Goal: Task Accomplishment & Management: Complete application form

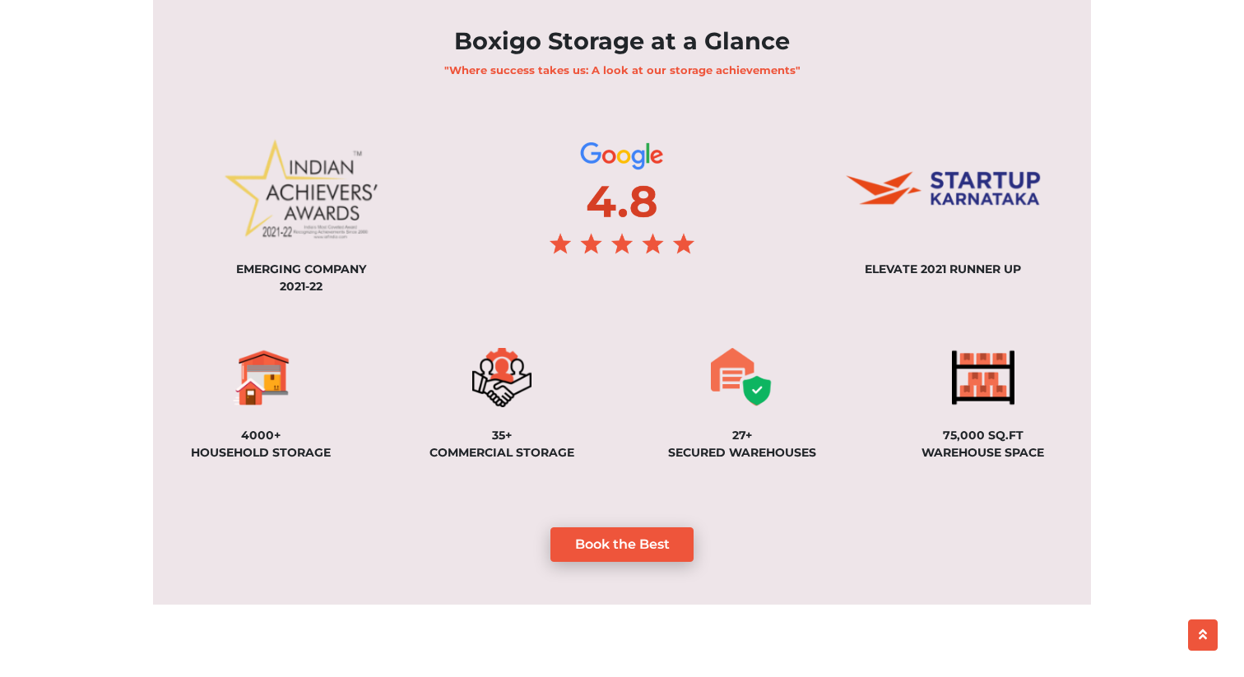
scroll to position [1108, 0]
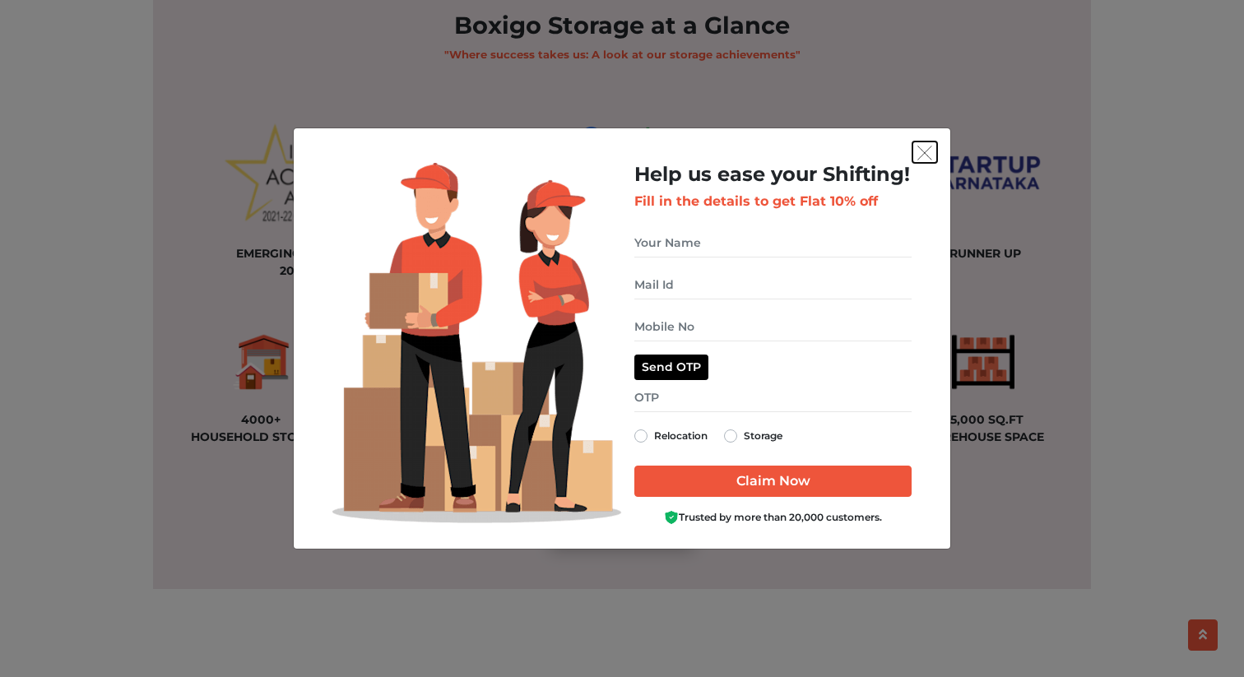
click at [922, 161] on button "get free quote dialog" at bounding box center [925, 152] width 25 height 21
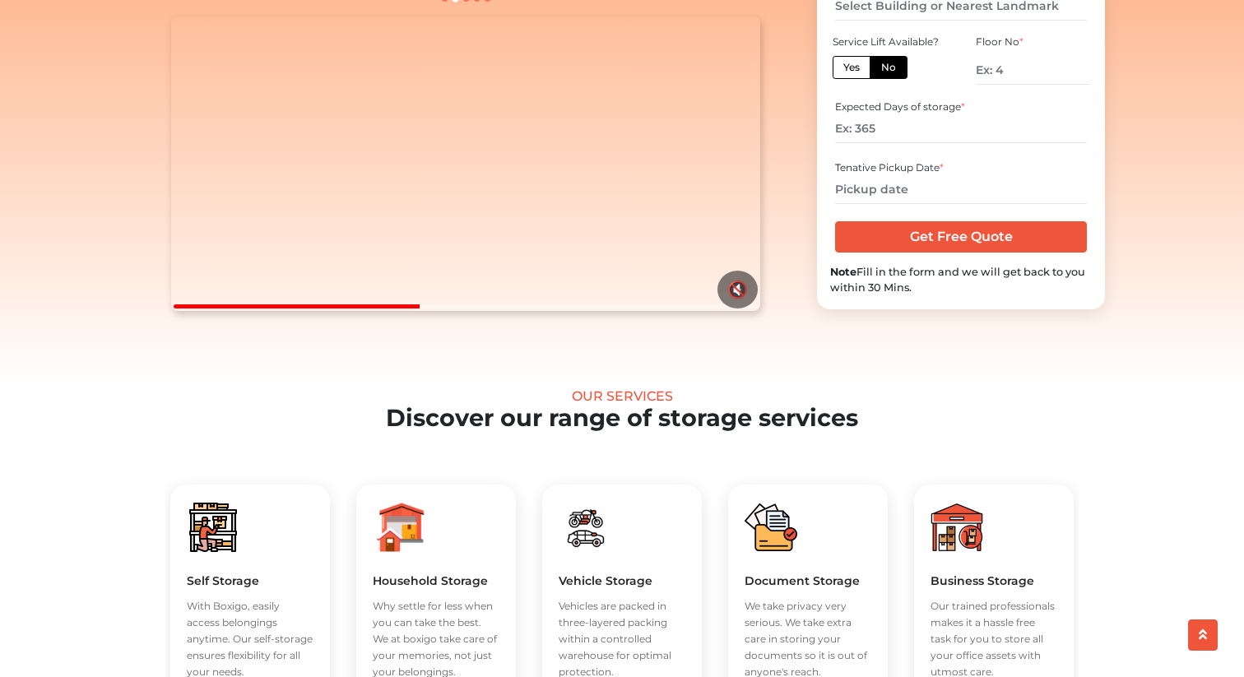
scroll to position [0, 0]
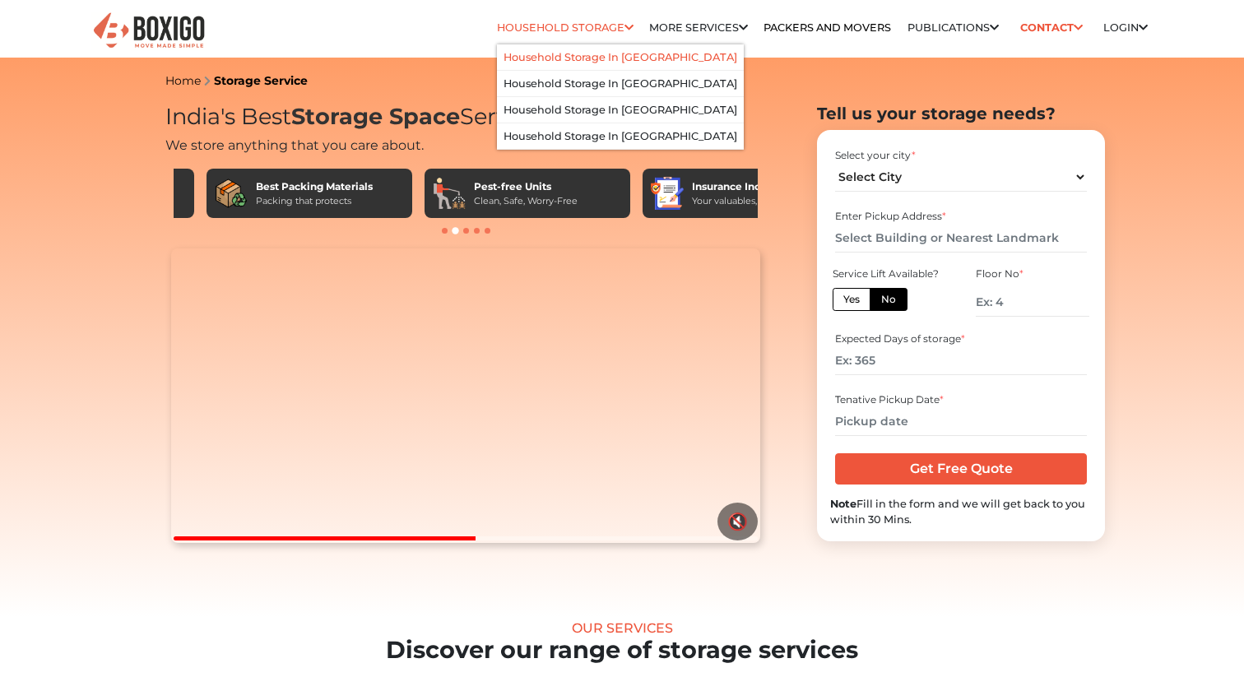
click at [576, 57] on link "Household Storage in [GEOGRAPHIC_DATA]" at bounding box center [621, 57] width 234 height 12
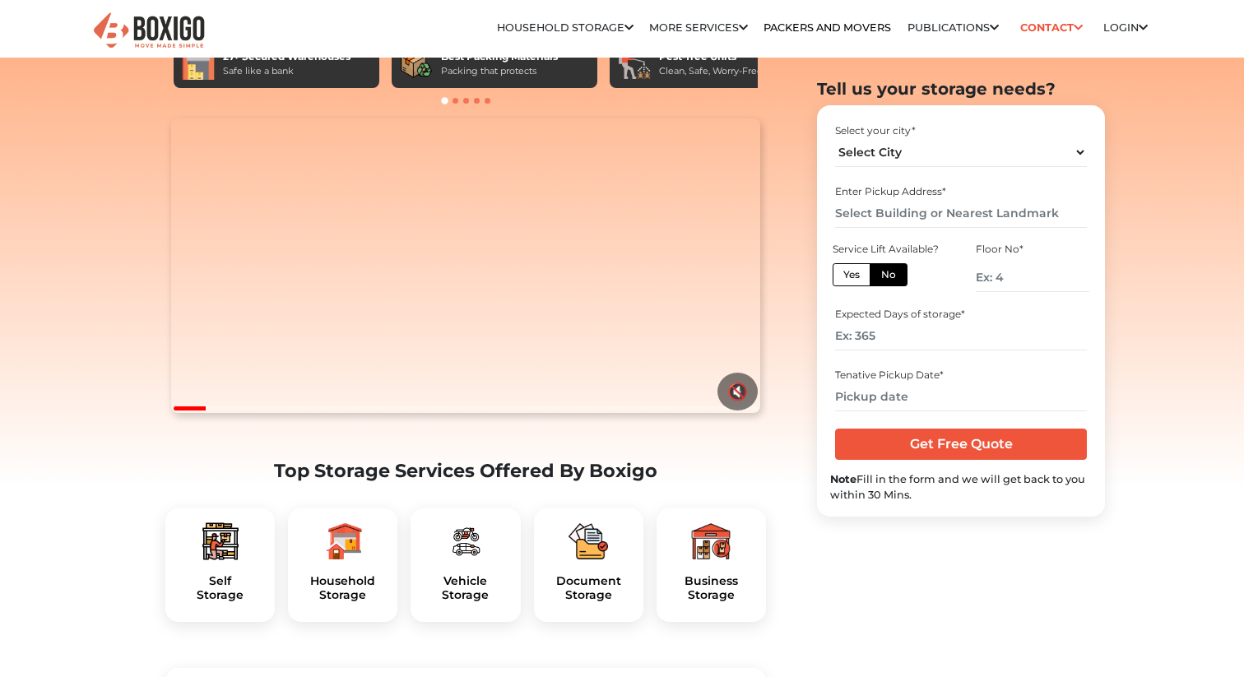
scroll to position [161, 0]
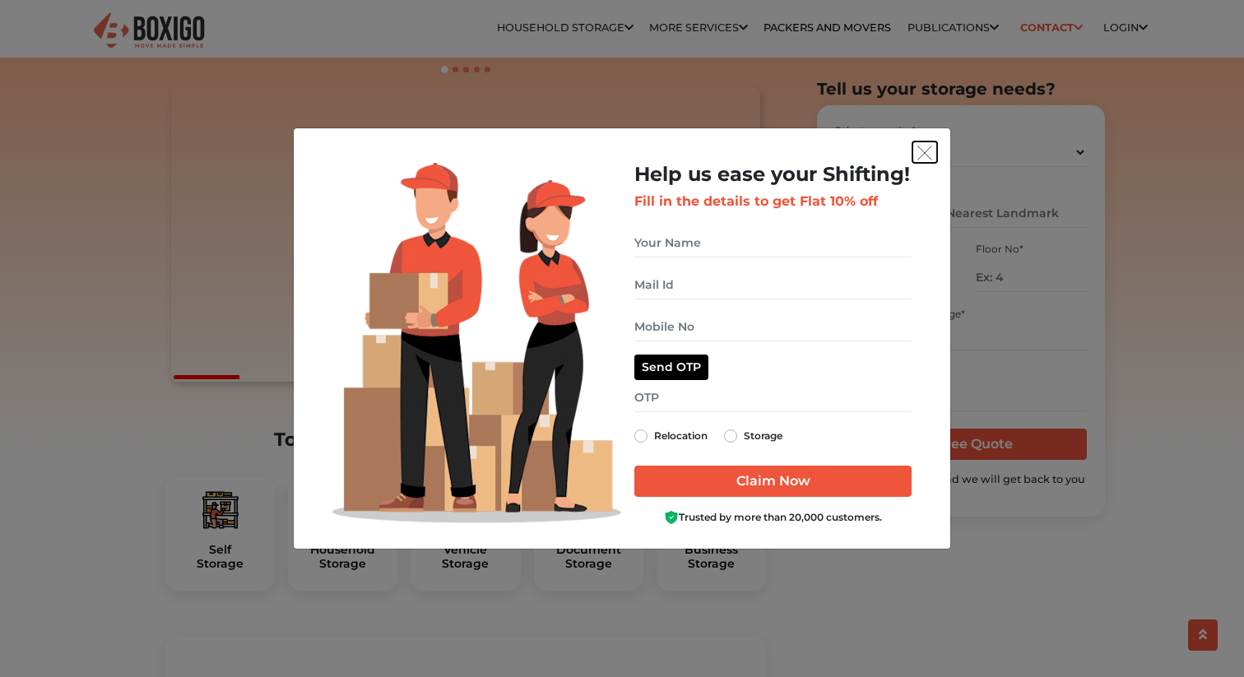
click at [929, 151] on img "get free quote dialog" at bounding box center [925, 153] width 15 height 15
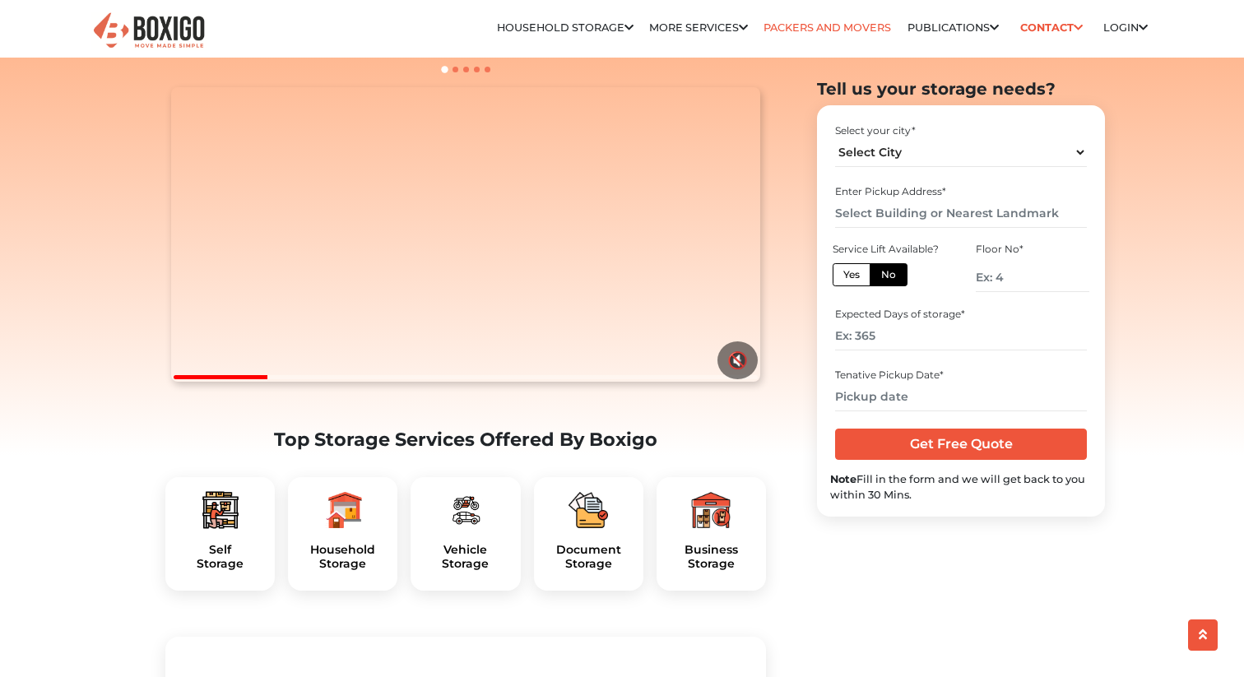
click at [811, 30] on link "Packers and Movers" at bounding box center [828, 27] width 128 height 12
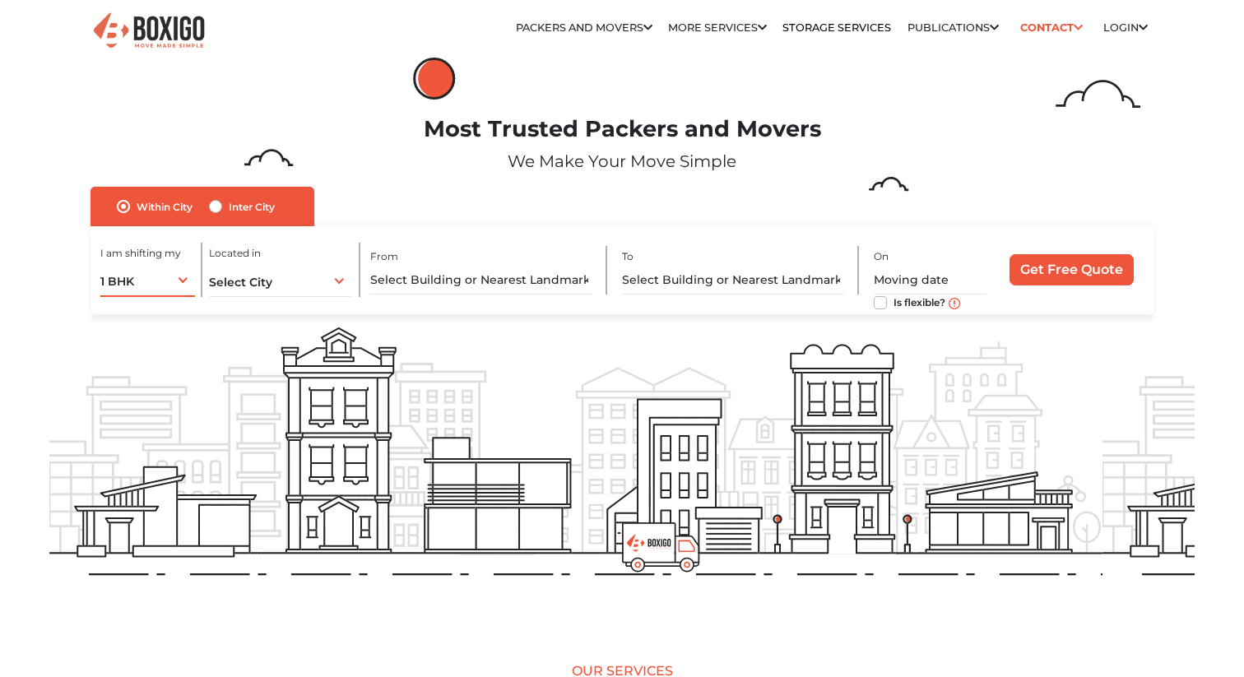
click at [156, 276] on div "1 BHK 1 BHK 2 BHK 3 BHK 3 + BHK FEW ITEMS" at bounding box center [147, 280] width 95 height 35
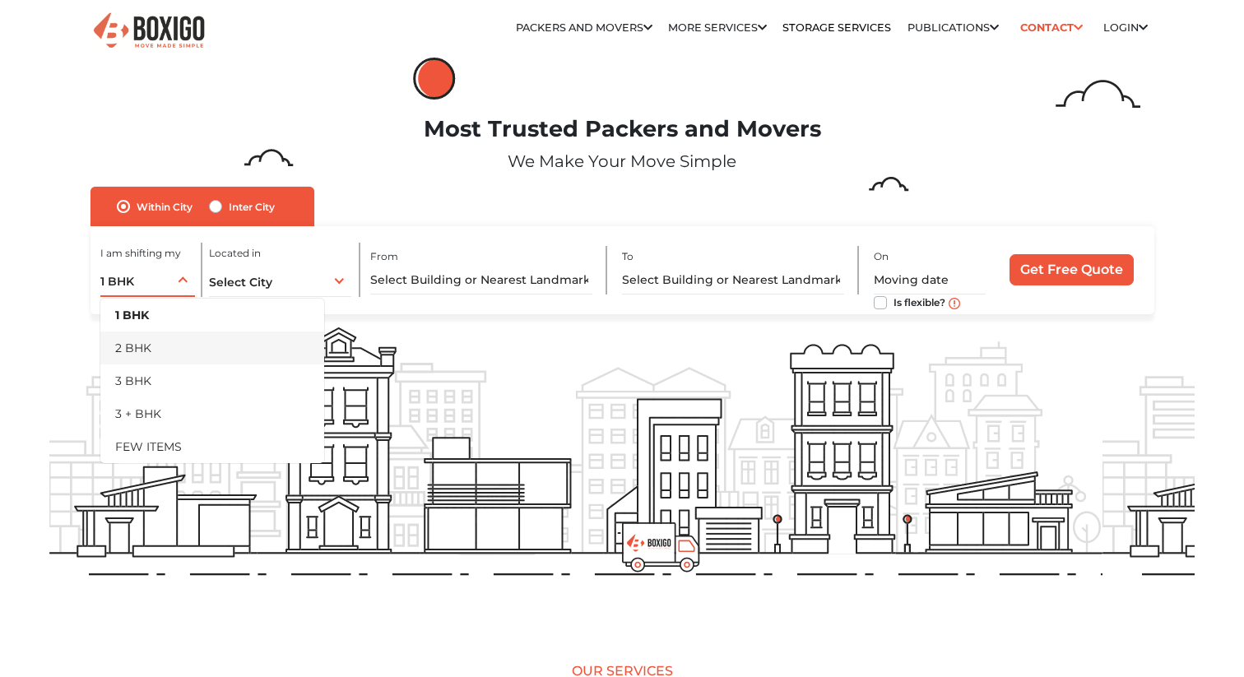
click at [148, 345] on li "2 BHK" at bounding box center [212, 348] width 224 height 33
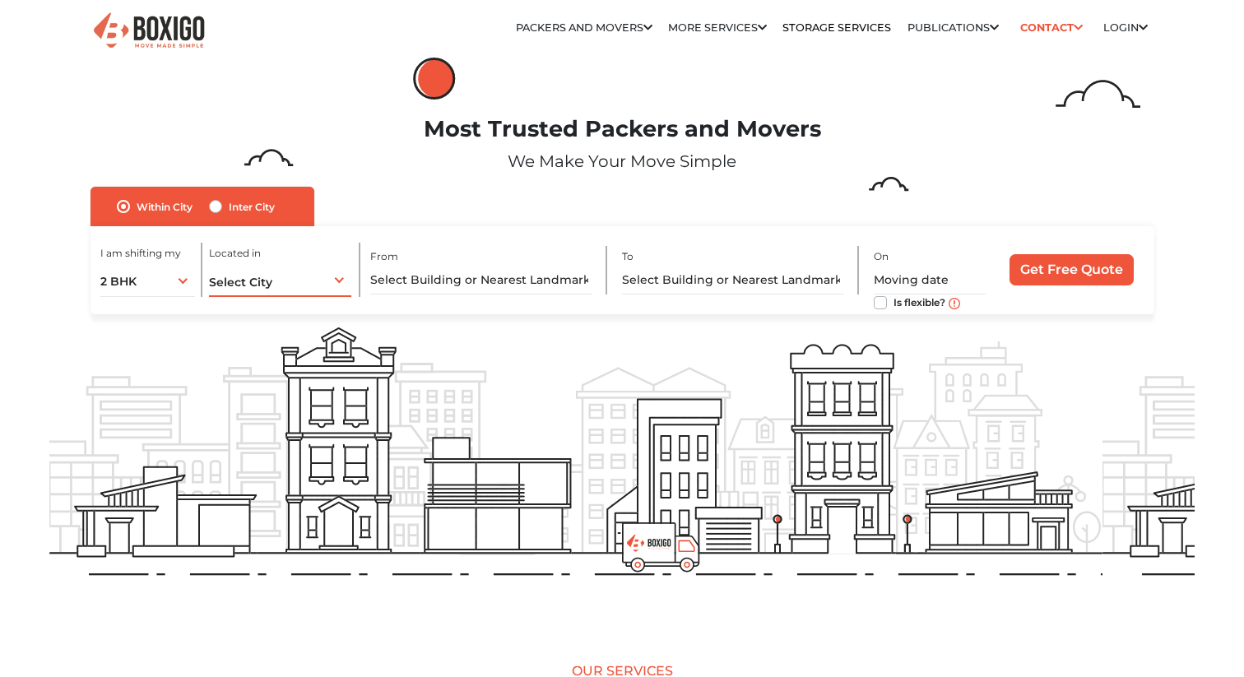
click at [260, 284] on span "Select City" at bounding box center [240, 282] width 63 height 15
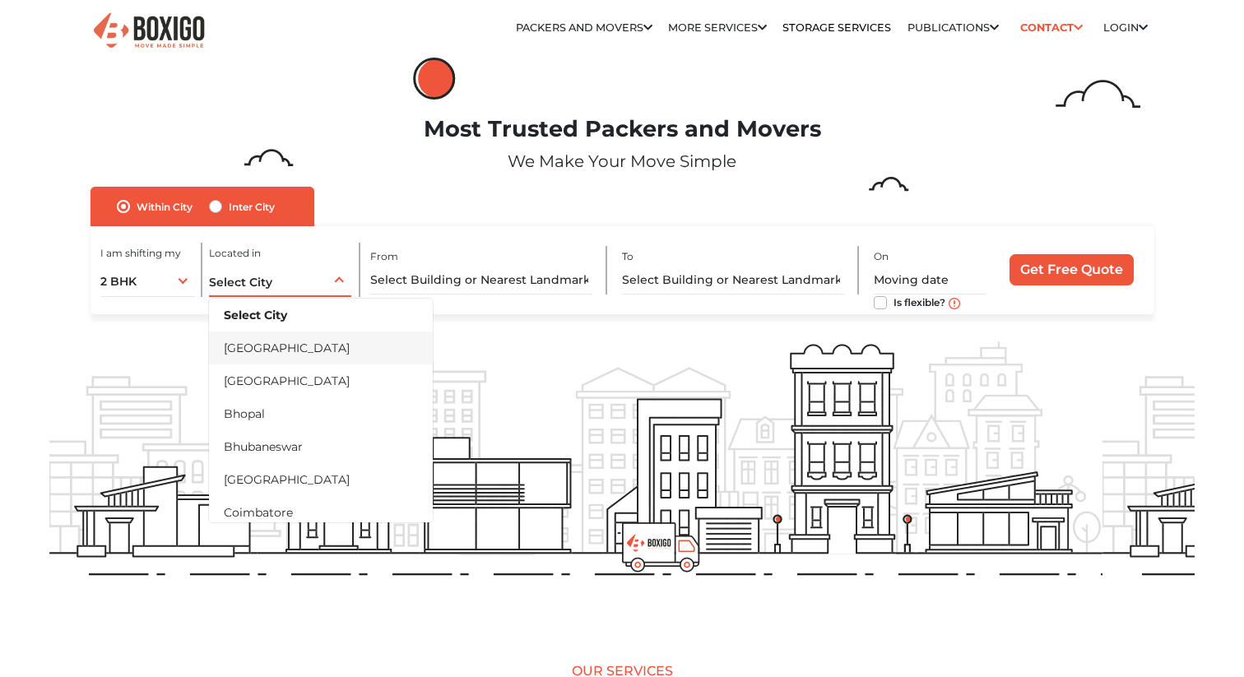
click at [259, 349] on li "[GEOGRAPHIC_DATA]" at bounding box center [321, 348] width 224 height 33
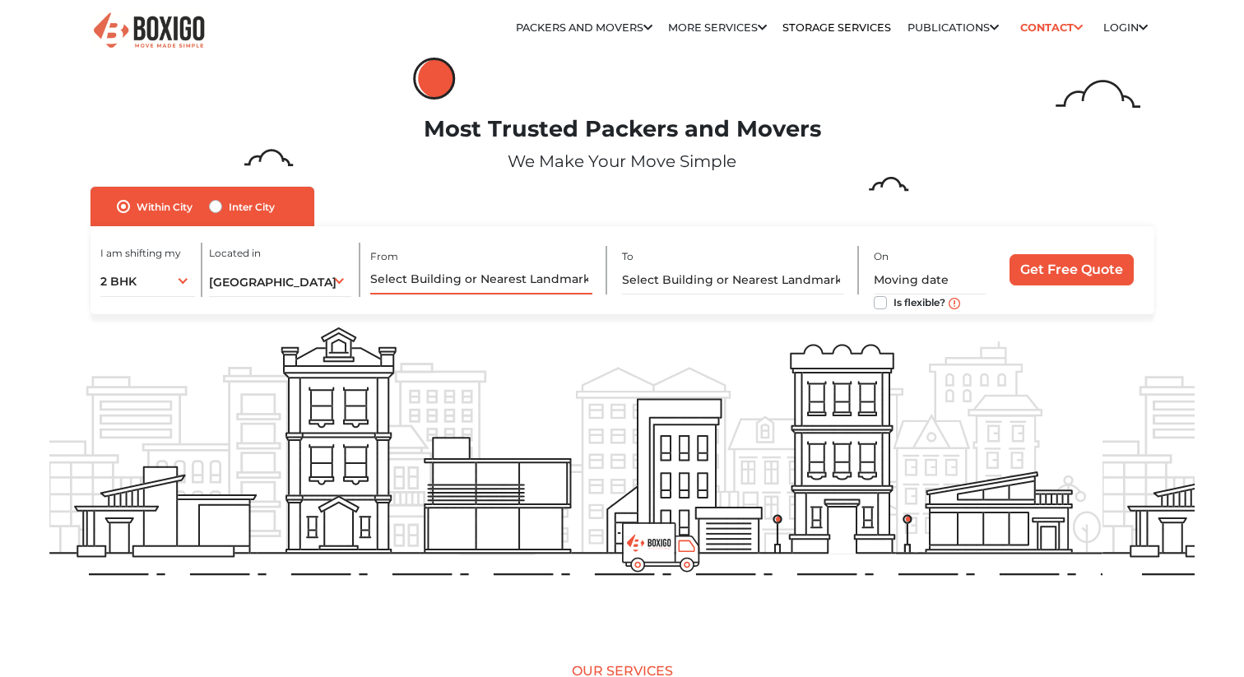
click at [460, 272] on input "text" at bounding box center [481, 280] width 222 height 29
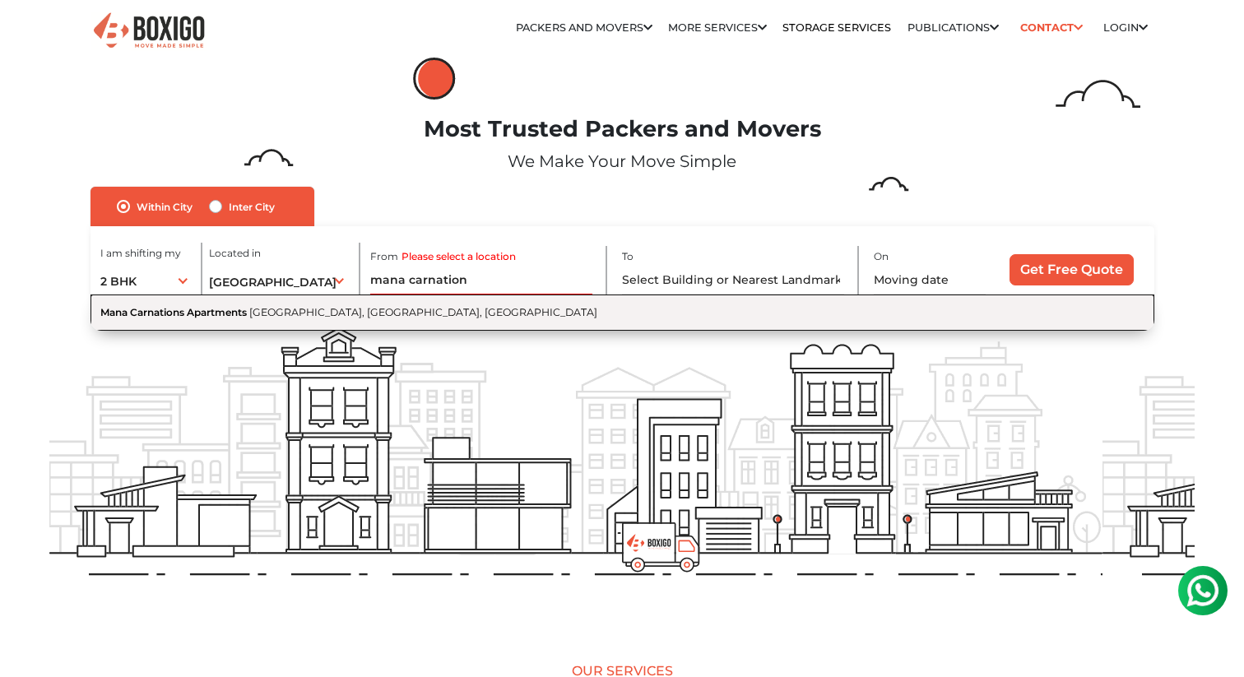
click at [356, 313] on span "Bellandur, Bengaluru, Karnataka" at bounding box center [423, 312] width 348 height 12
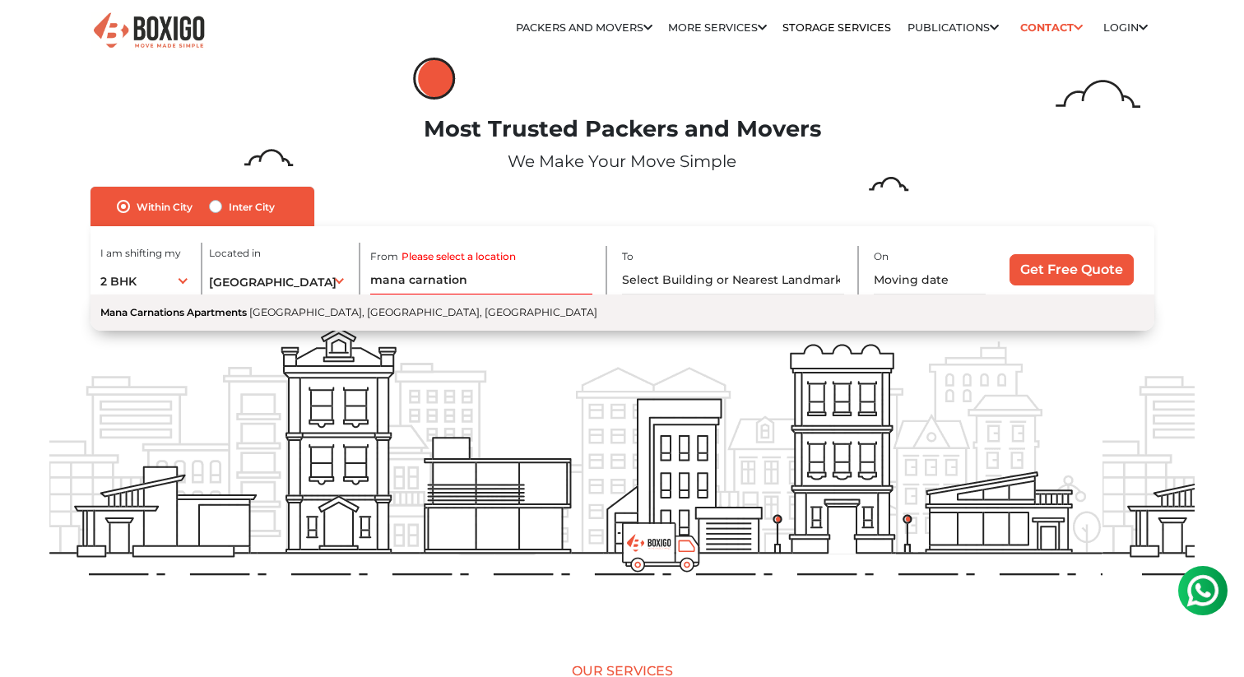
type input "Mana Carnations Apartments, Bellandur, Bengaluru, Karnataka"
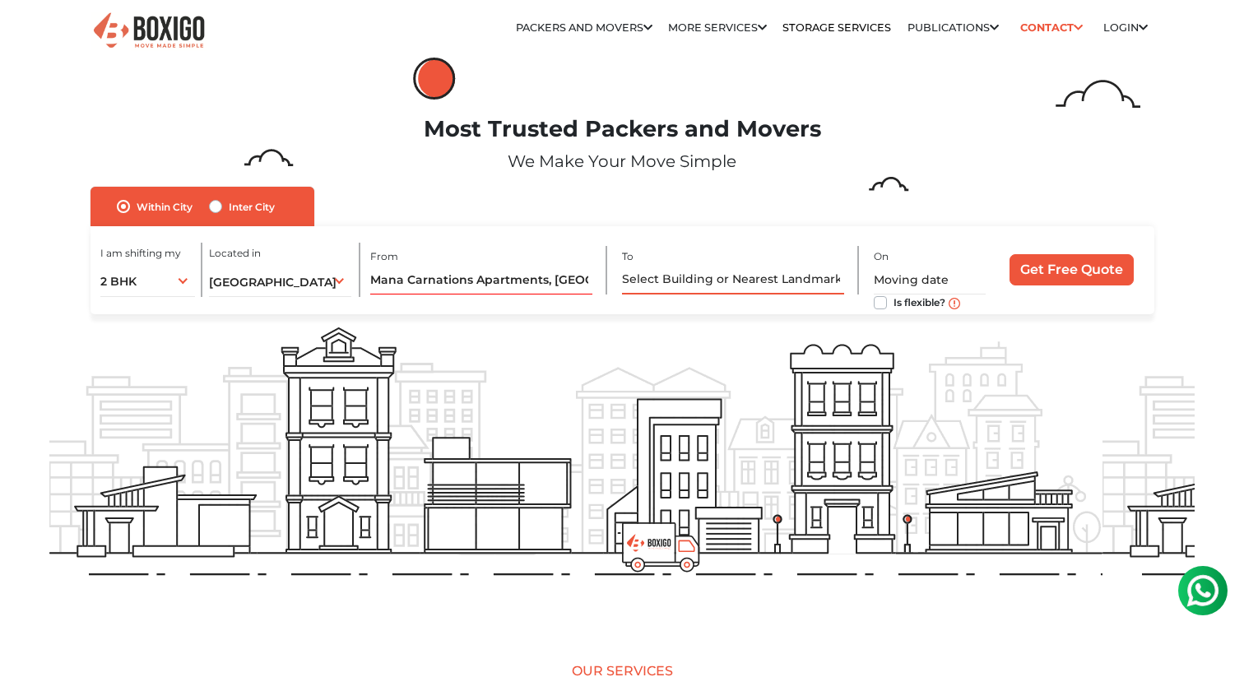
click at [687, 280] on input "text" at bounding box center [733, 280] width 222 height 29
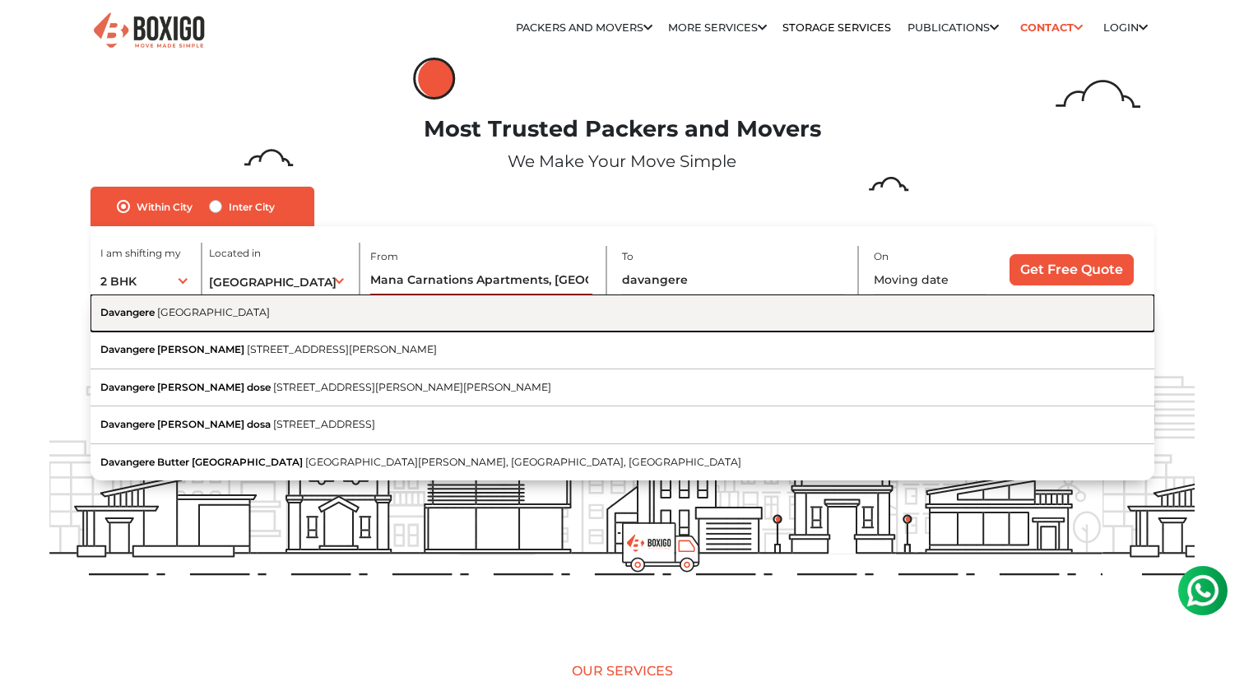
click at [641, 319] on button "Davangere Karnataka" at bounding box center [623, 313] width 1064 height 37
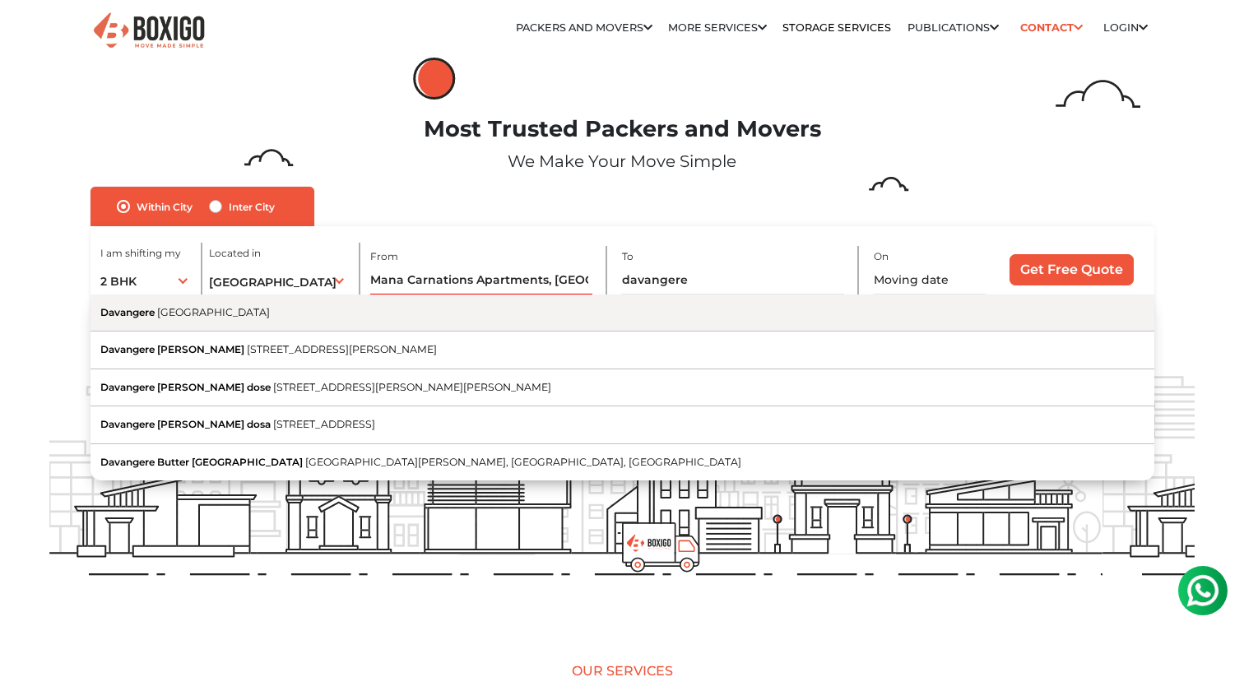
type input "Davangere, Karnataka"
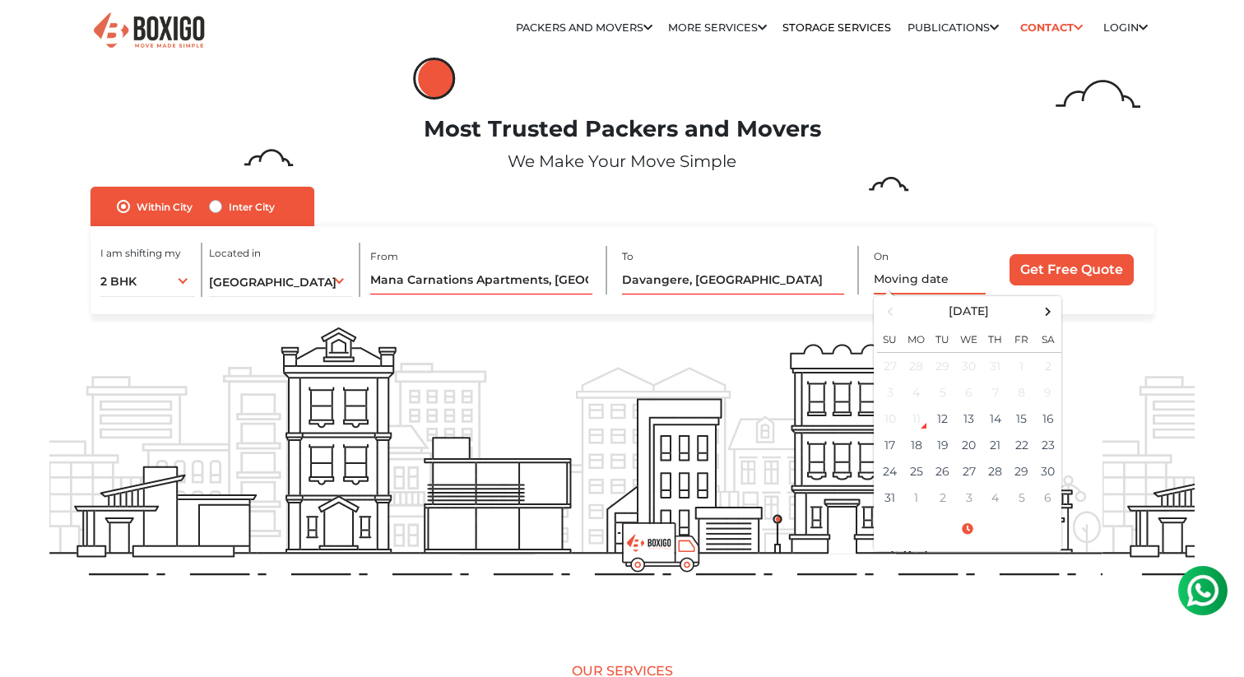
click at [932, 276] on input "text" at bounding box center [930, 280] width 112 height 29
click at [1048, 309] on span at bounding box center [1048, 311] width 22 height 22
click at [1043, 313] on span at bounding box center [1048, 311] width 22 height 22
click at [970, 367] on td "1" at bounding box center [969, 365] width 26 height 27
type input "10/01/2025 12:00 AM"
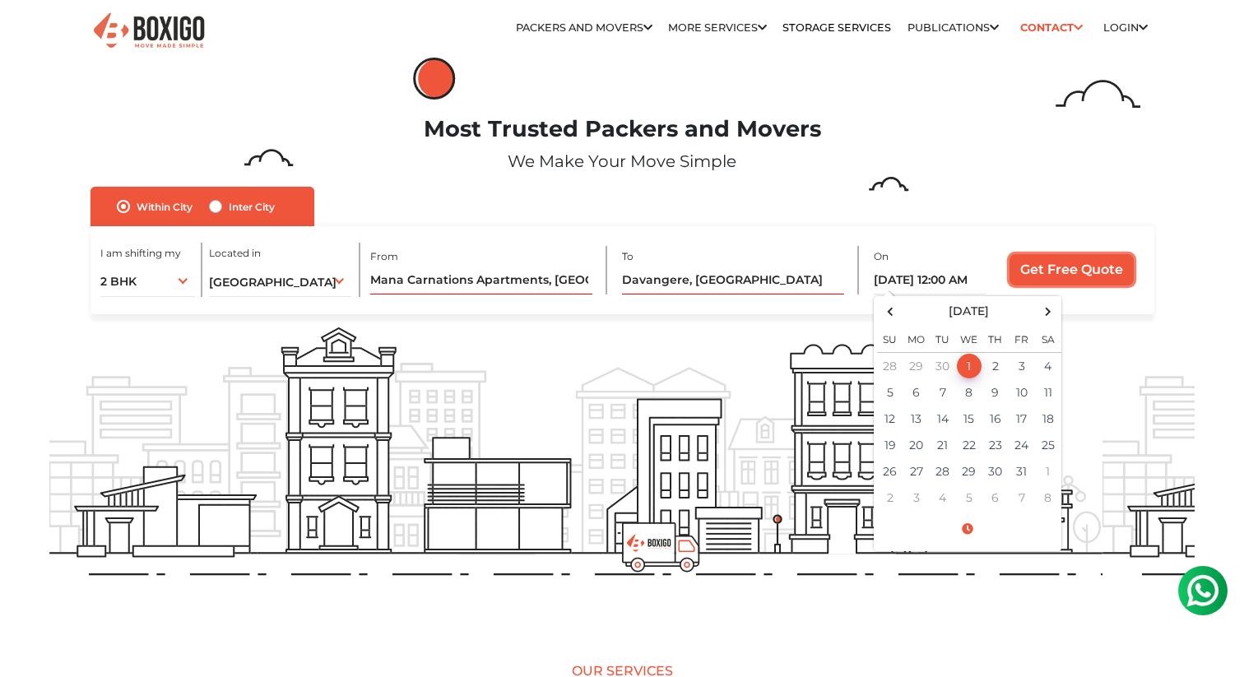
click at [1067, 269] on input "Get Free Quote" at bounding box center [1072, 269] width 124 height 31
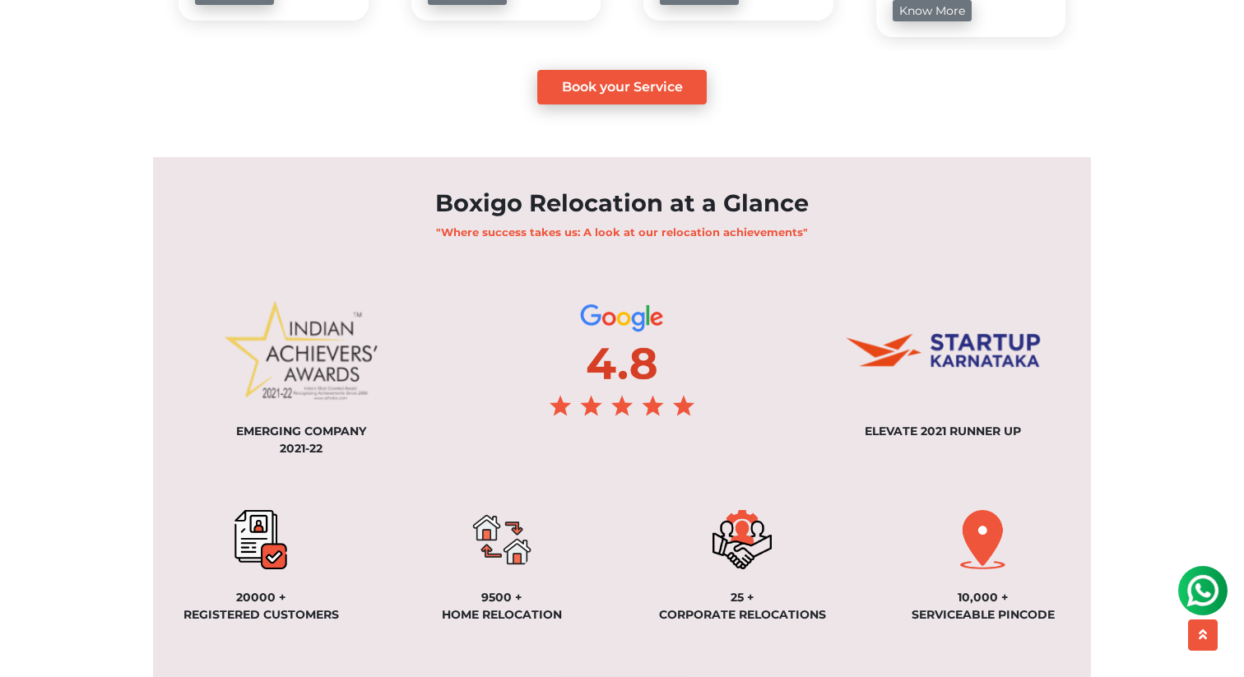
scroll to position [1055, 0]
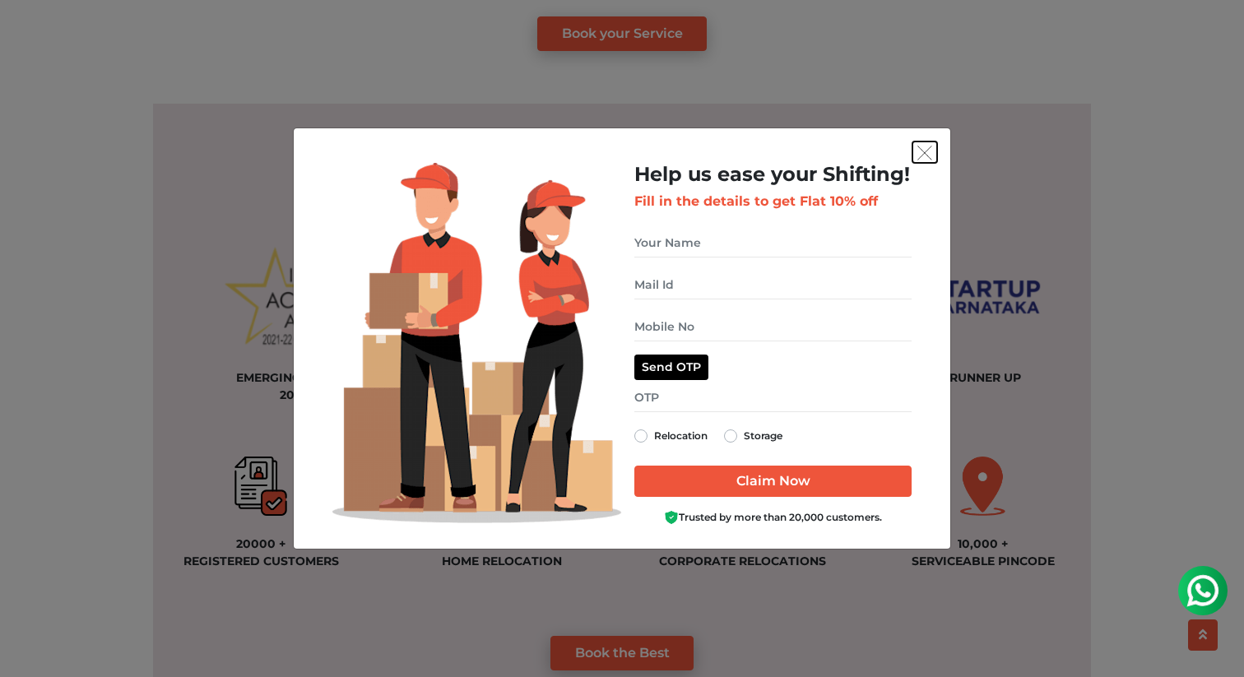
click at [927, 157] on img "get free quote dialog" at bounding box center [925, 153] width 15 height 15
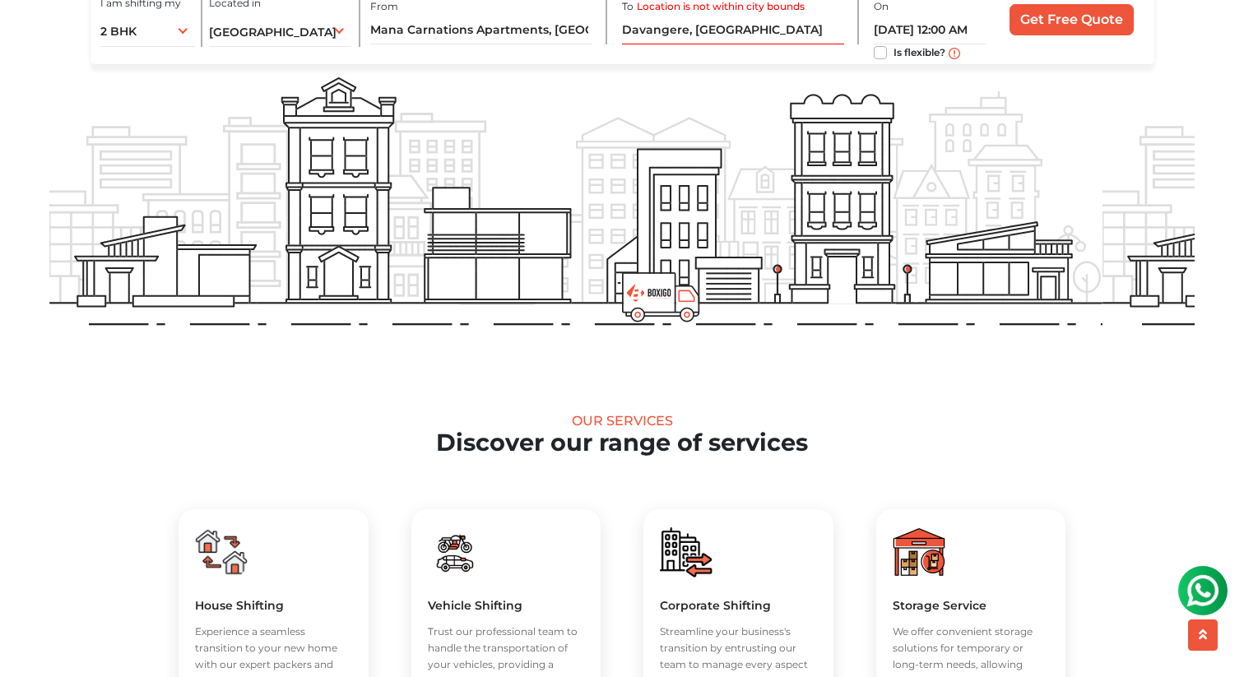
scroll to position [0, 0]
